Goal: Transaction & Acquisition: Purchase product/service

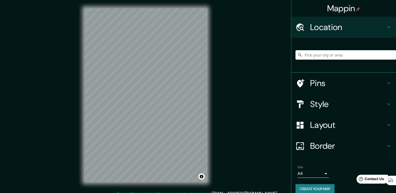
drag, startPoint x: 0, startPoint y: 0, endPoint x: 341, endPoint y: 74, distance: 349.3
click at [347, 102] on h4 "Style" at bounding box center [348, 104] width 75 height 10
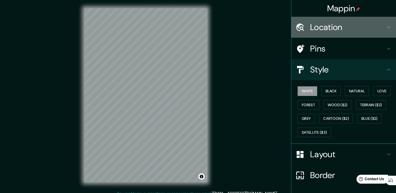
click at [345, 27] on h4 "Location" at bounding box center [348, 27] width 75 height 10
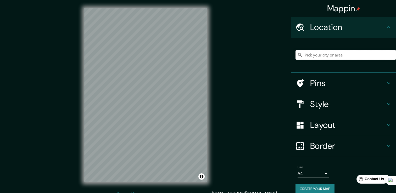
click at [342, 55] on input "Pick your city or area" at bounding box center [346, 54] width 101 height 9
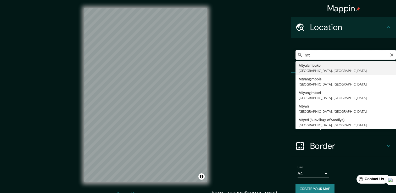
type input "m"
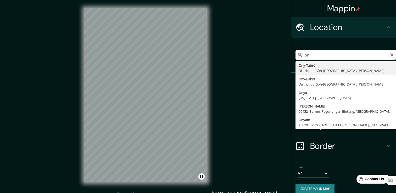
type input "o"
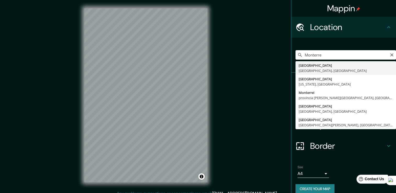
type input "Monterrey, Nuevo León, México"
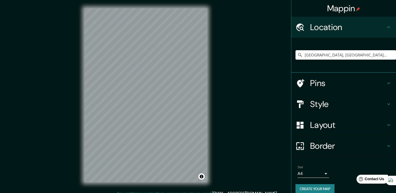
click at [363, 86] on h4 "Pins" at bounding box center [348, 83] width 75 height 10
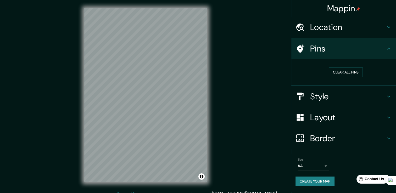
click at [381, 91] on h4 "Style" at bounding box center [348, 96] width 75 height 10
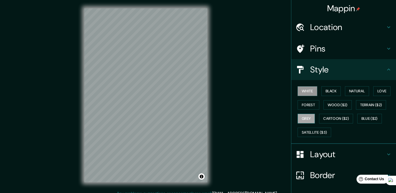
click at [306, 119] on button "Grey" at bounding box center [306, 119] width 17 height 10
click at [324, 104] on button "Wood ($2)" at bounding box center [338, 105] width 28 height 10
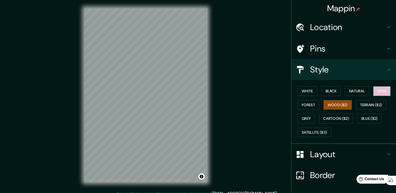
click at [374, 93] on button "Love" at bounding box center [382, 91] width 17 height 10
click at [359, 89] on button "Natural" at bounding box center [357, 91] width 24 height 10
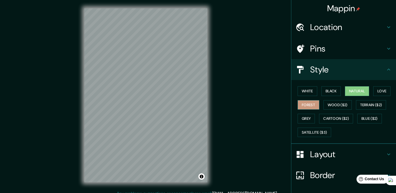
click at [309, 104] on button "Forest" at bounding box center [309, 105] width 22 height 10
click at [329, 91] on button "Black" at bounding box center [332, 91] width 20 height 10
click at [346, 91] on button "Natural" at bounding box center [357, 91] width 24 height 10
click at [331, 92] on button "Black" at bounding box center [332, 91] width 20 height 10
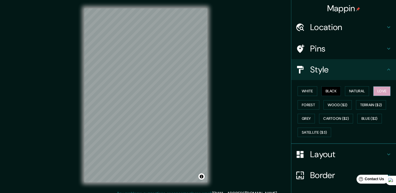
click at [378, 90] on button "Love" at bounding box center [382, 91] width 17 height 10
click at [304, 105] on button "Forest" at bounding box center [309, 105] width 22 height 10
click at [267, 119] on div "Mappin Location [GEOGRAPHIC_DATA], [GEOGRAPHIC_DATA][PERSON_NAME], [GEOGRAPHIC_…" at bounding box center [198, 99] width 396 height 199
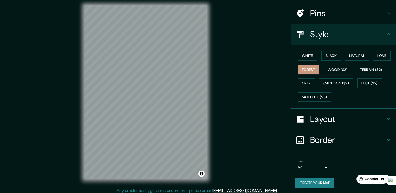
scroll to position [6, 0]
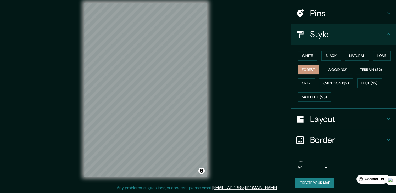
click at [311, 184] on button "Create your map" at bounding box center [315, 183] width 39 height 10
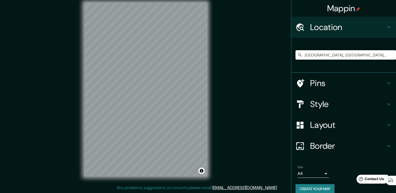
click at [371, 54] on input "Monterrey, Nuevo León, México" at bounding box center [346, 54] width 101 height 9
click at [361, 56] on input "Monterrey, Nuevo León, México" at bounding box center [346, 54] width 101 height 9
drag, startPoint x: 363, startPoint y: 55, endPoint x: 311, endPoint y: 61, distance: 52.3
click at [311, 61] on div "Monterrey, Nuevo León, México" at bounding box center [346, 55] width 101 height 26
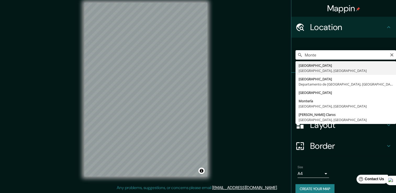
type input "Monterrey, Nuevo León, México"
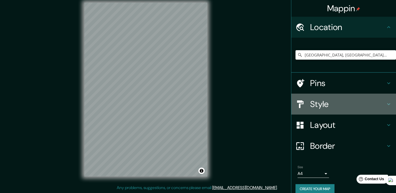
click at [347, 105] on h4 "Style" at bounding box center [348, 104] width 75 height 10
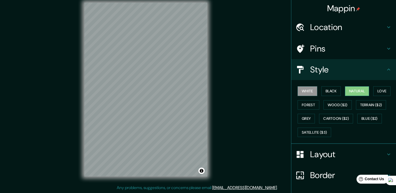
click at [356, 93] on button "Natural" at bounding box center [357, 91] width 24 height 10
click at [384, 91] on button "Love" at bounding box center [382, 91] width 17 height 10
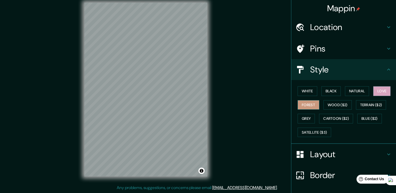
click at [308, 103] on button "Forest" at bounding box center [309, 105] width 22 height 10
click at [325, 105] on button "Wood ($2)" at bounding box center [338, 105] width 28 height 10
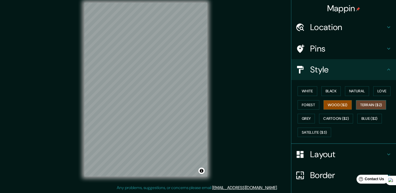
click at [365, 104] on button "Terrain ($2)" at bounding box center [371, 105] width 30 height 10
click at [312, 121] on button "Grey" at bounding box center [306, 119] width 17 height 10
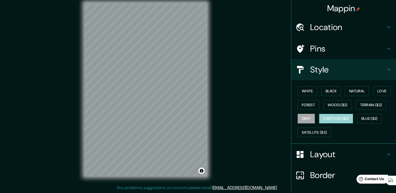
drag, startPoint x: 328, startPoint y: 120, endPoint x: 342, endPoint y: 121, distance: 13.9
click at [328, 121] on button "Cartoon ($2)" at bounding box center [336, 119] width 34 height 10
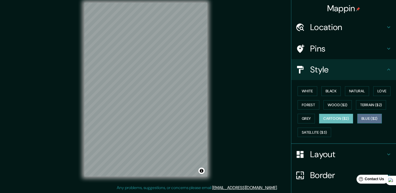
click at [362, 120] on button "Blue ($2)" at bounding box center [370, 119] width 25 height 10
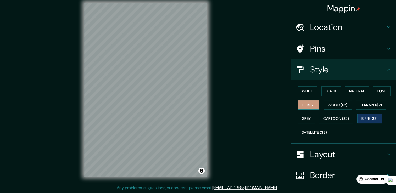
click at [301, 104] on button "Forest" at bounding box center [309, 105] width 22 height 10
click at [299, 119] on button "Grey" at bounding box center [306, 119] width 17 height 10
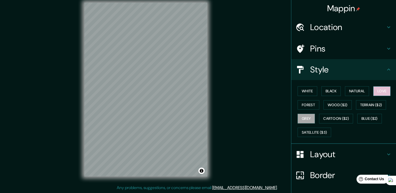
click at [379, 91] on button "Love" at bounding box center [382, 91] width 17 height 10
click at [356, 91] on button "Natural" at bounding box center [357, 91] width 24 height 10
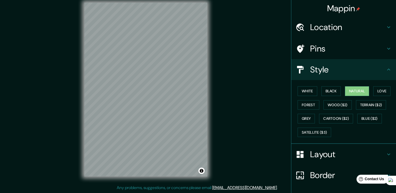
scroll to position [35, 0]
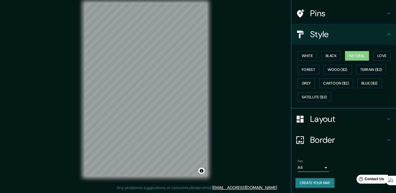
click at [315, 184] on button "Create your map" at bounding box center [315, 183] width 39 height 10
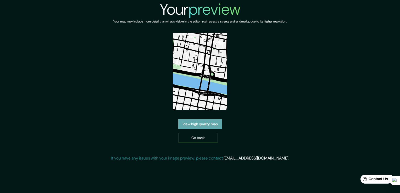
click at [206, 128] on link "View high quality map" at bounding box center [200, 124] width 44 height 10
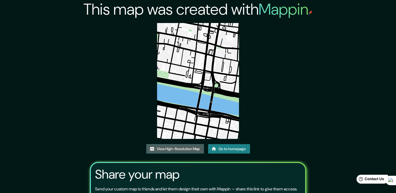
drag, startPoint x: 197, startPoint y: 73, endPoint x: 185, endPoint y: 147, distance: 75.3
click at [185, 147] on link "View High-Resolution Map" at bounding box center [175, 149] width 58 height 10
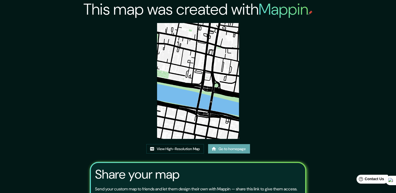
click at [239, 148] on link "Go to homepage" at bounding box center [229, 149] width 42 height 10
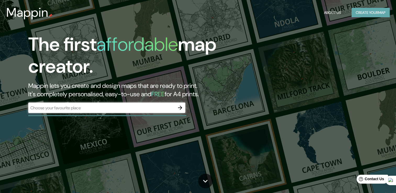
click at [370, 14] on button "Create your map" at bounding box center [371, 13] width 38 height 10
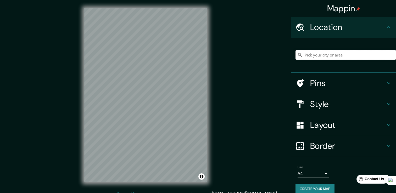
click at [323, 54] on input "Pick your city or area" at bounding box center [346, 54] width 101 height 9
click at [334, 52] on input "[GEOGRAPHIC_DATA], [GEOGRAPHIC_DATA], [GEOGRAPHIC_DATA]" at bounding box center [346, 54] width 101 height 9
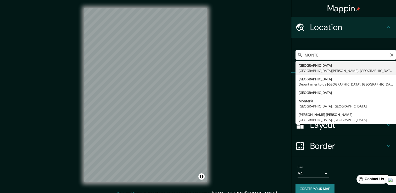
type input "[GEOGRAPHIC_DATA], [GEOGRAPHIC_DATA][PERSON_NAME], [GEOGRAPHIC_DATA]"
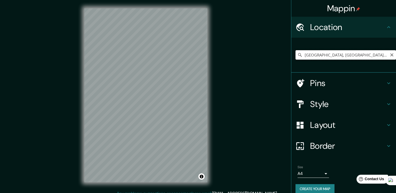
click at [354, 57] on input "[GEOGRAPHIC_DATA], [GEOGRAPHIC_DATA][PERSON_NAME], [GEOGRAPHIC_DATA]" at bounding box center [346, 54] width 101 height 9
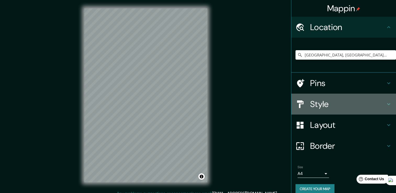
click at [340, 101] on h4 "Style" at bounding box center [348, 104] width 75 height 10
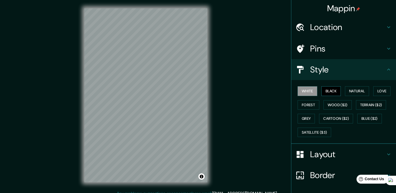
click at [333, 89] on button "Black" at bounding box center [332, 91] width 20 height 10
click at [347, 88] on button "Natural" at bounding box center [357, 91] width 24 height 10
click at [371, 90] on div "White Black Natural Love Forest Wood ($2) Terrain ($2) Grey Cartoon ($2) Blue (…" at bounding box center [346, 111] width 101 height 55
drag, startPoint x: 378, startPoint y: 90, endPoint x: 371, endPoint y: 94, distance: 8.3
click at [378, 91] on button "Love" at bounding box center [382, 91] width 17 height 10
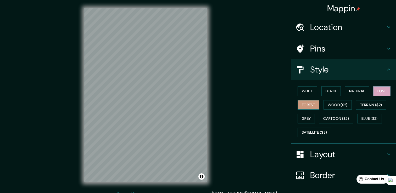
click at [306, 105] on button "Forest" at bounding box center [309, 105] width 22 height 10
click at [235, 125] on div "Mappin Location [GEOGRAPHIC_DATA], [GEOGRAPHIC_DATA][PERSON_NAME], [GEOGRAPHIC_…" at bounding box center [198, 99] width 396 height 199
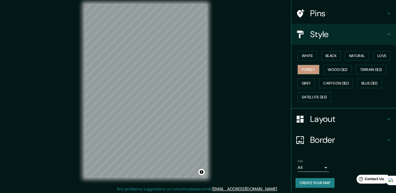
scroll to position [6, 0]
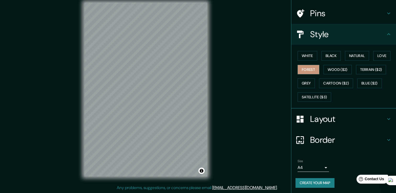
click at [322, 178] on button "Create your map" at bounding box center [315, 183] width 39 height 10
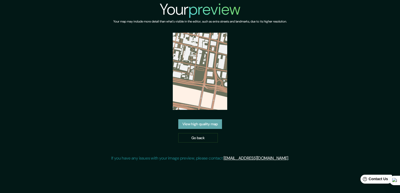
click at [214, 119] on link "View high quality map" at bounding box center [200, 124] width 44 height 10
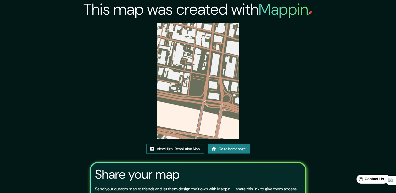
click at [192, 149] on link "View High-Resolution Map" at bounding box center [175, 149] width 58 height 10
